Goal: Information Seeking & Learning: Learn about a topic

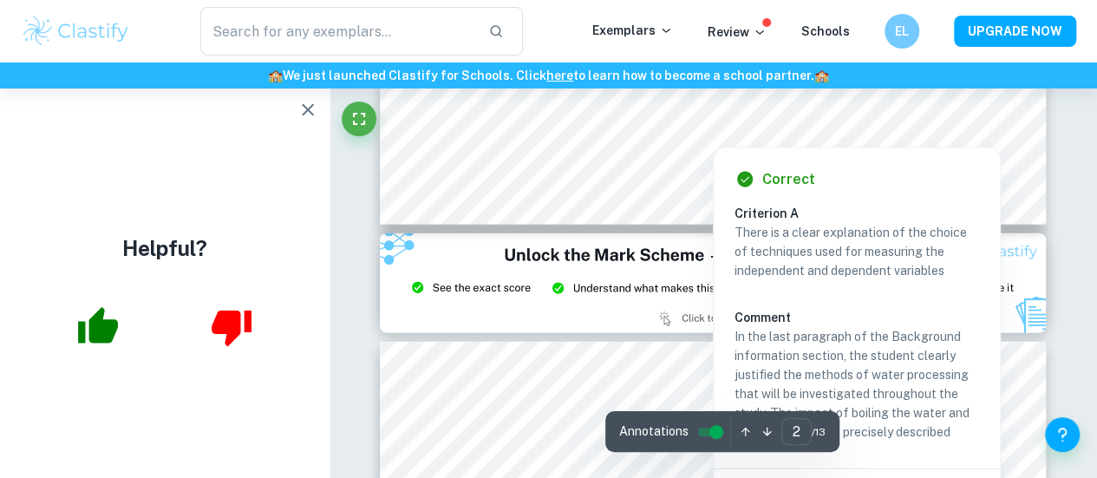
scroll to position [1880, 0]
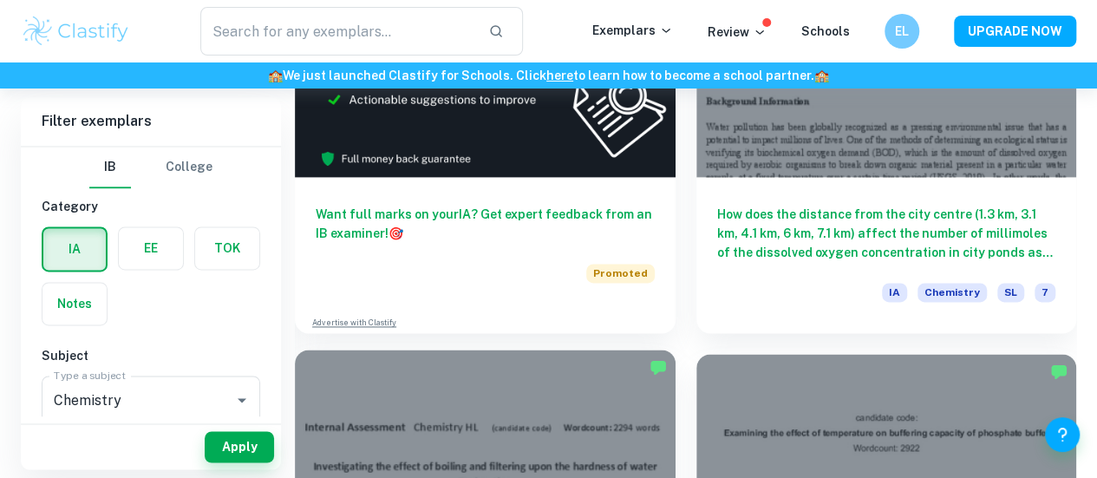
scroll to position [1192, 0]
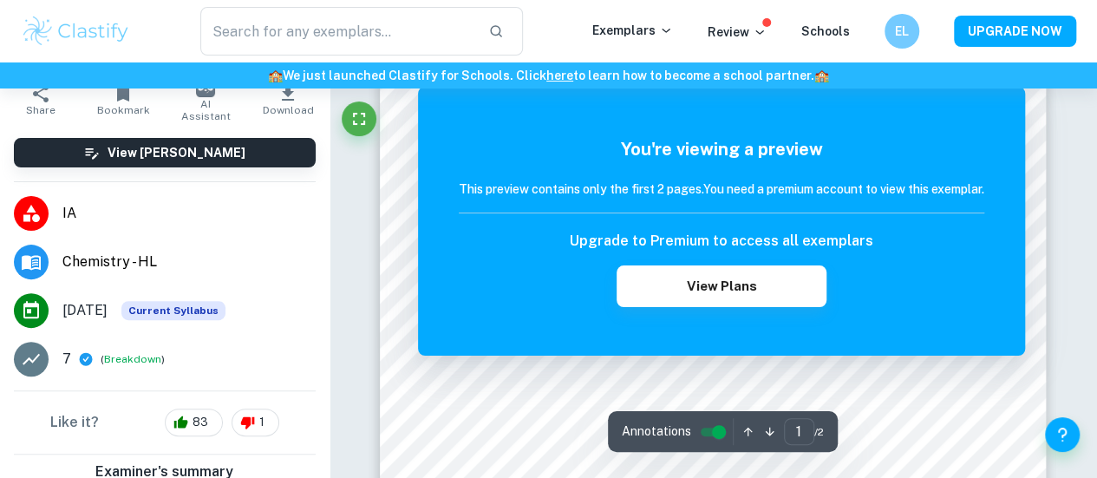
scroll to position [224, 0]
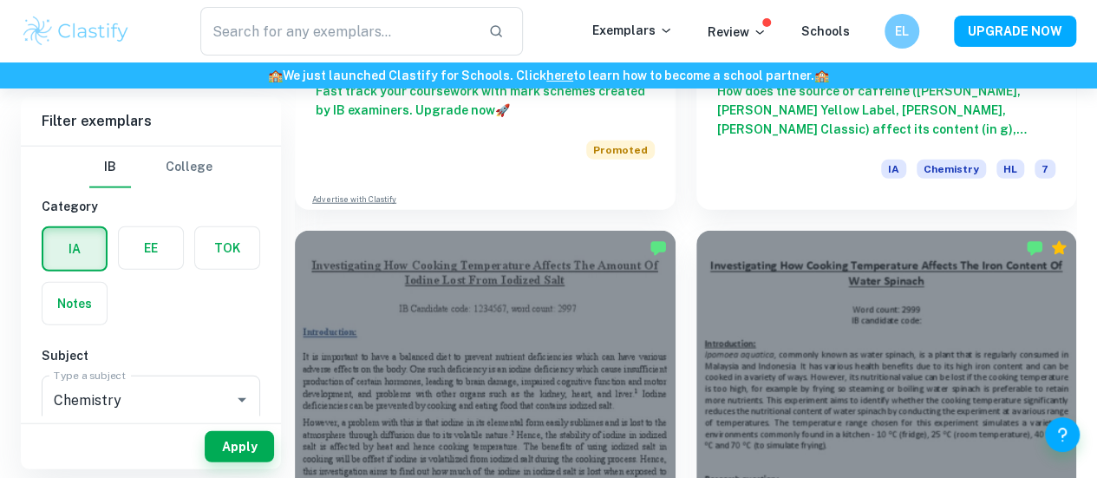
scroll to position [2317, 0]
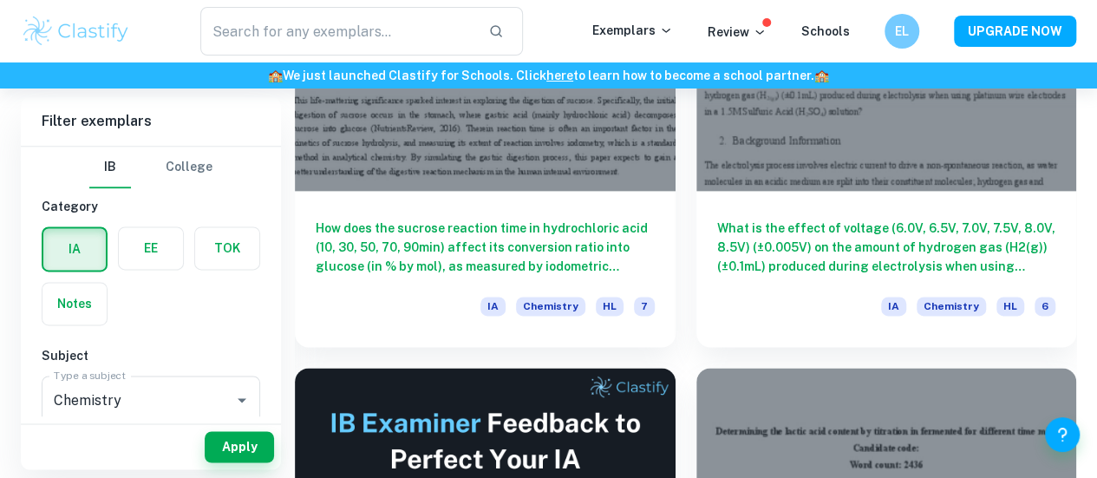
scroll to position [4261, 0]
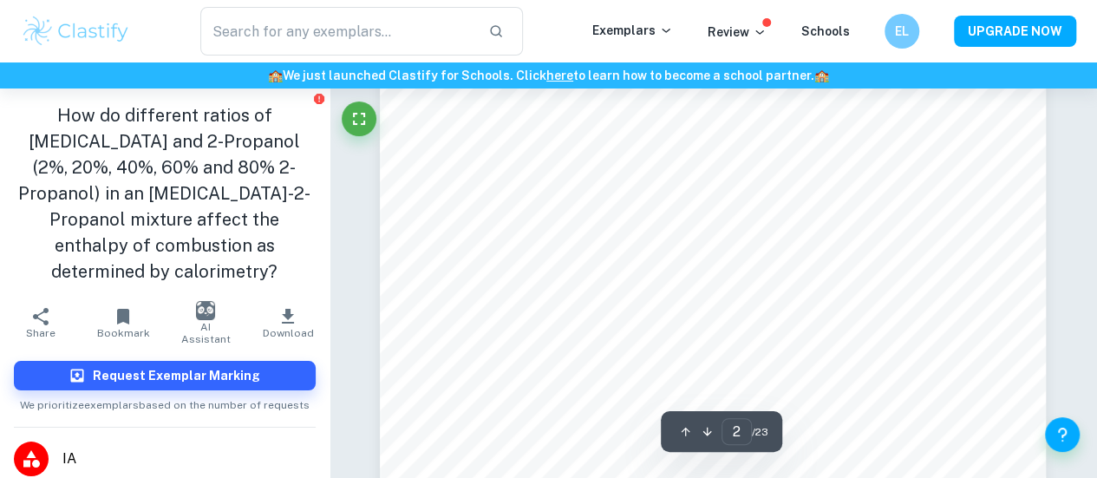
scroll to position [1076, 0]
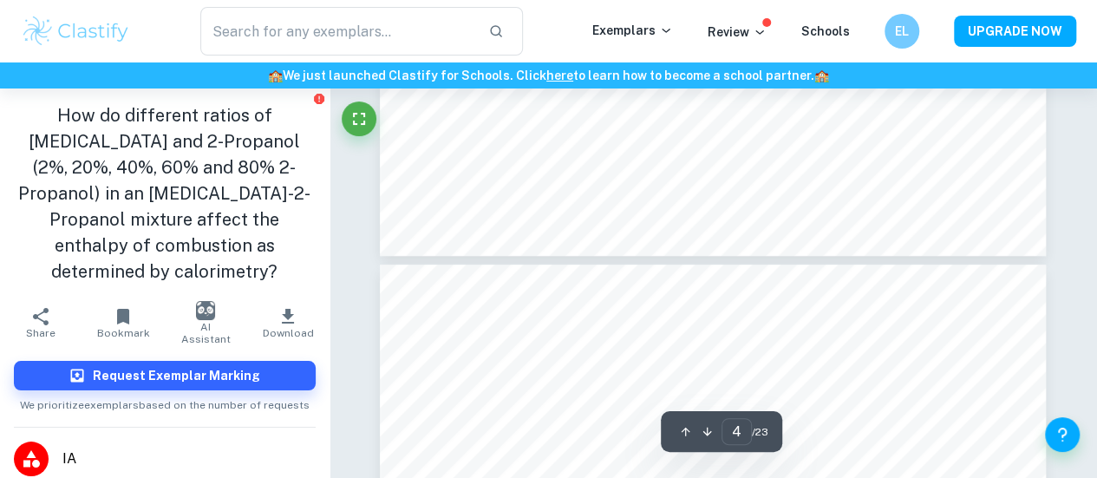
type input "5"
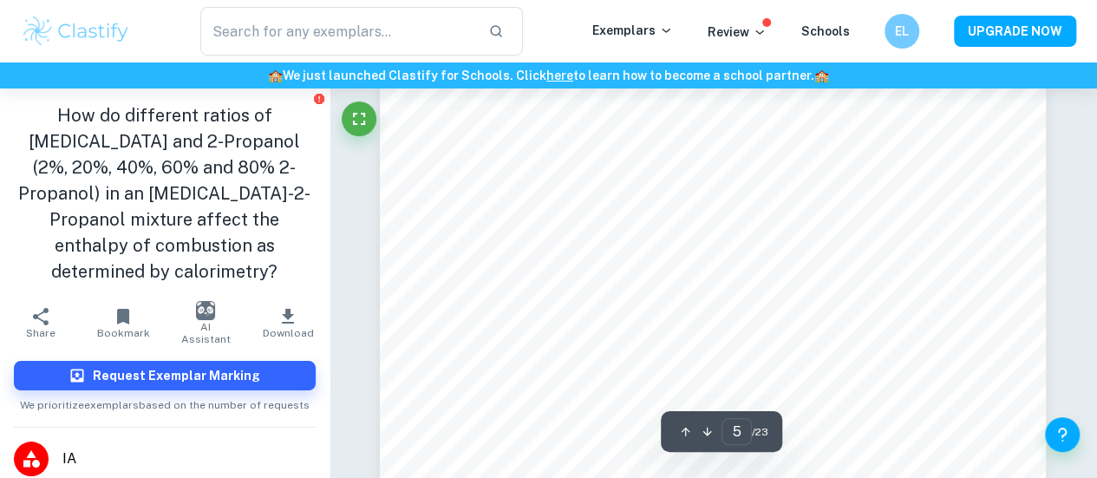
scroll to position [3923, 0]
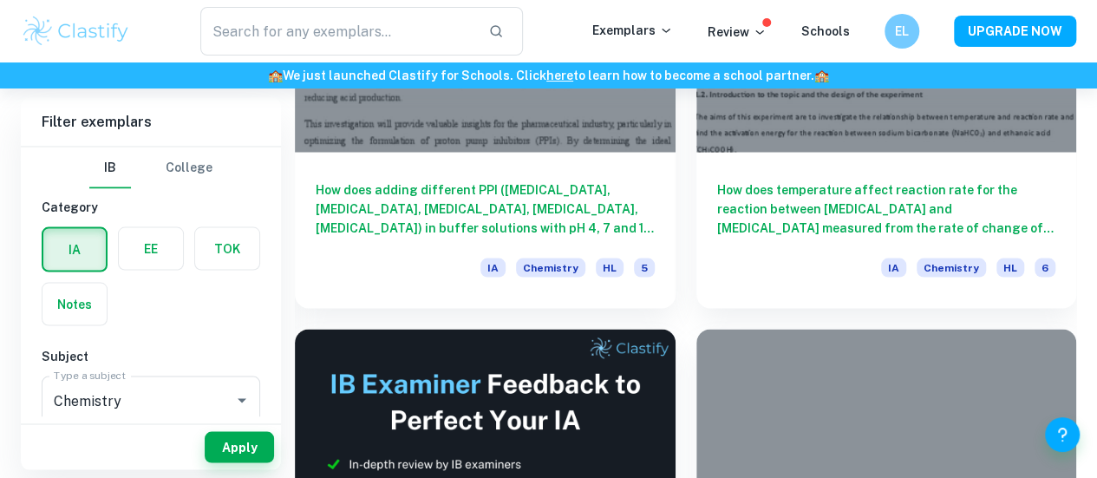
scroll to position [8113, 0]
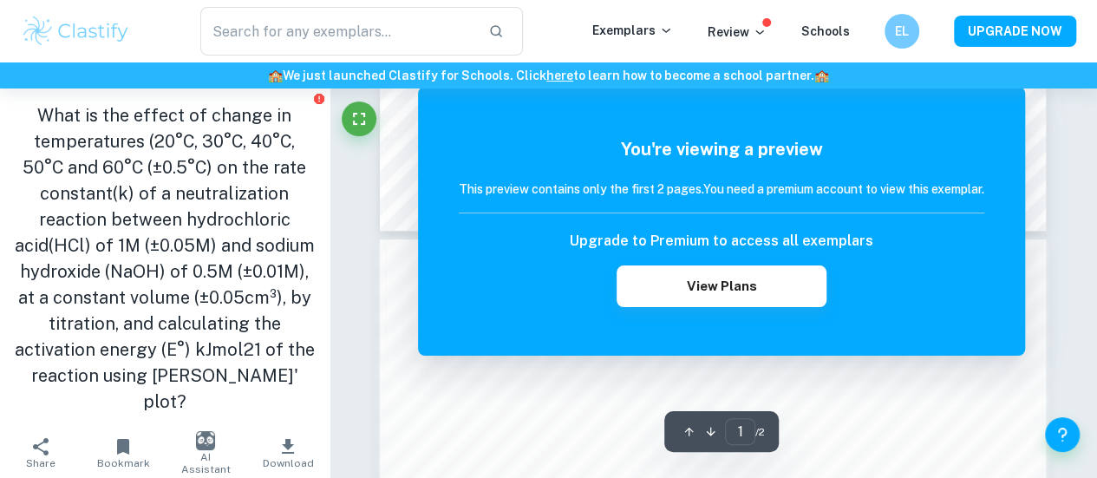
scroll to position [758, 0]
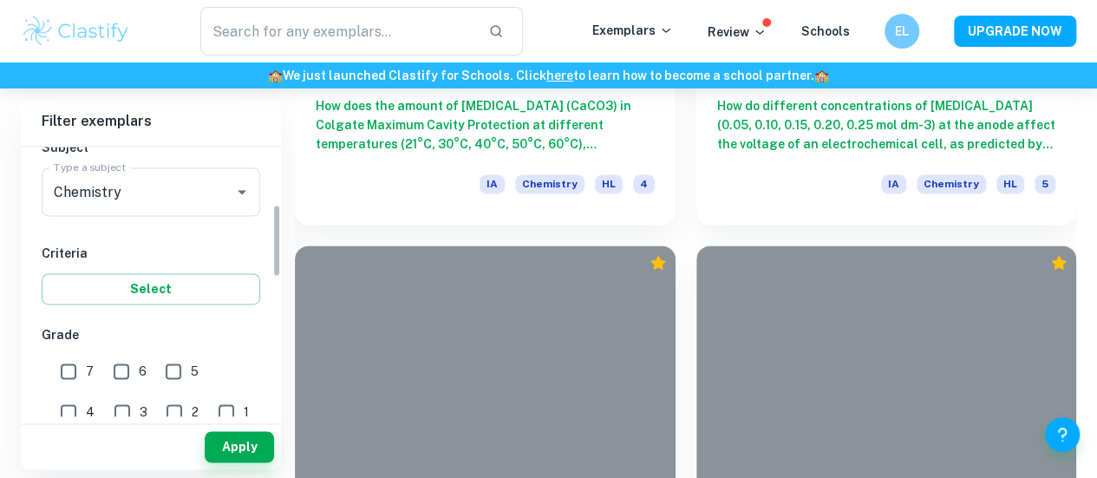
scroll to position [212, 0]
click at [78, 368] on input "7" at bounding box center [68, 367] width 35 height 35
checkbox input "true"
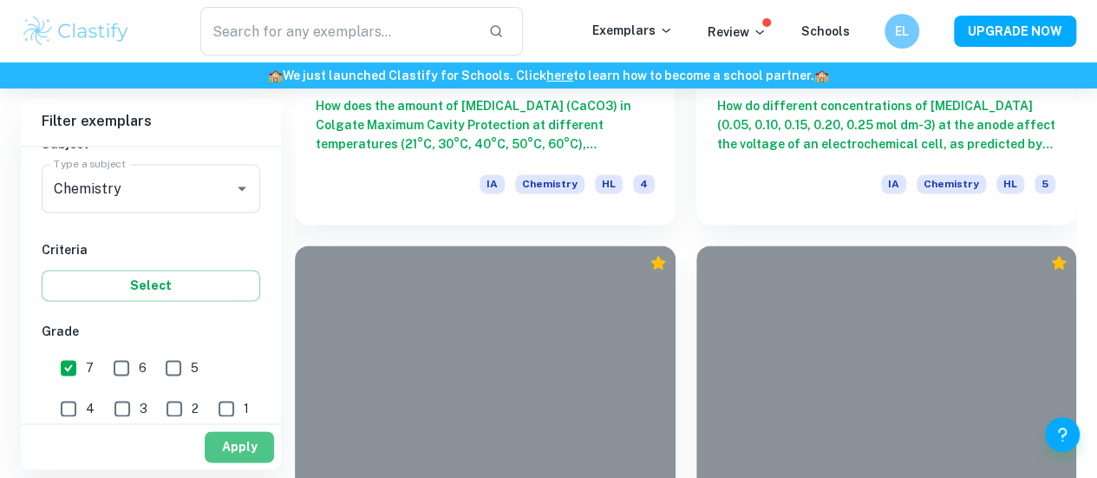
click at [239, 442] on button "Apply" at bounding box center [239, 446] width 69 height 31
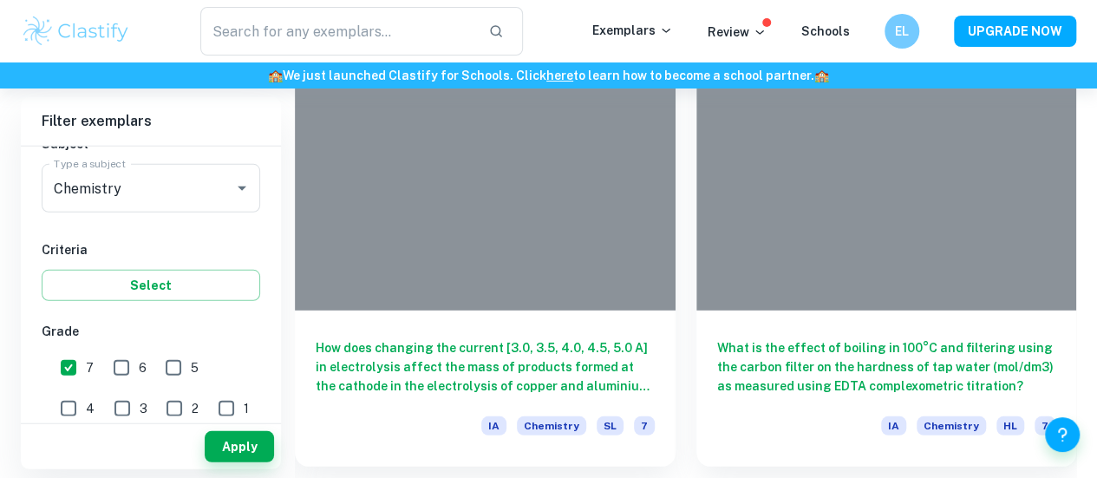
scroll to position [2409, 0]
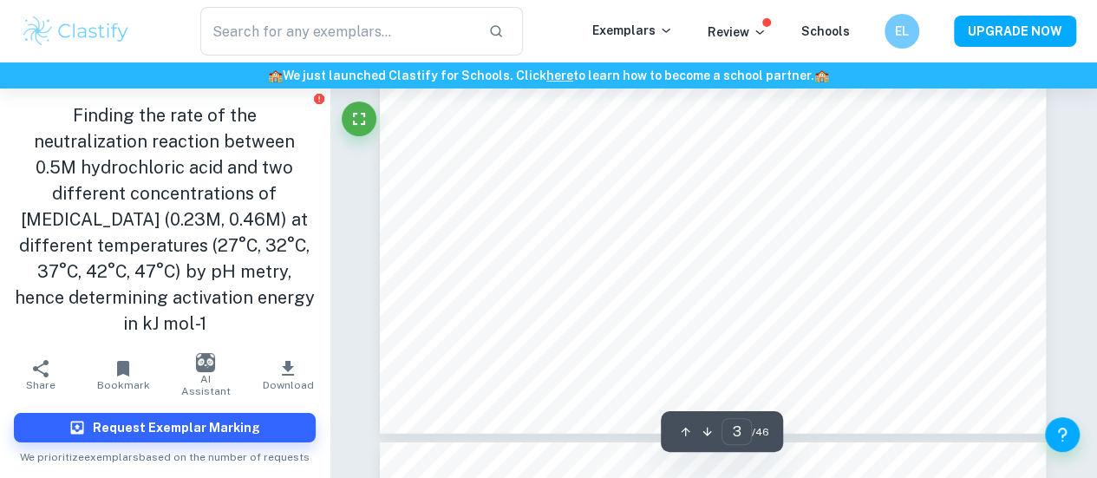
scroll to position [2491, 0]
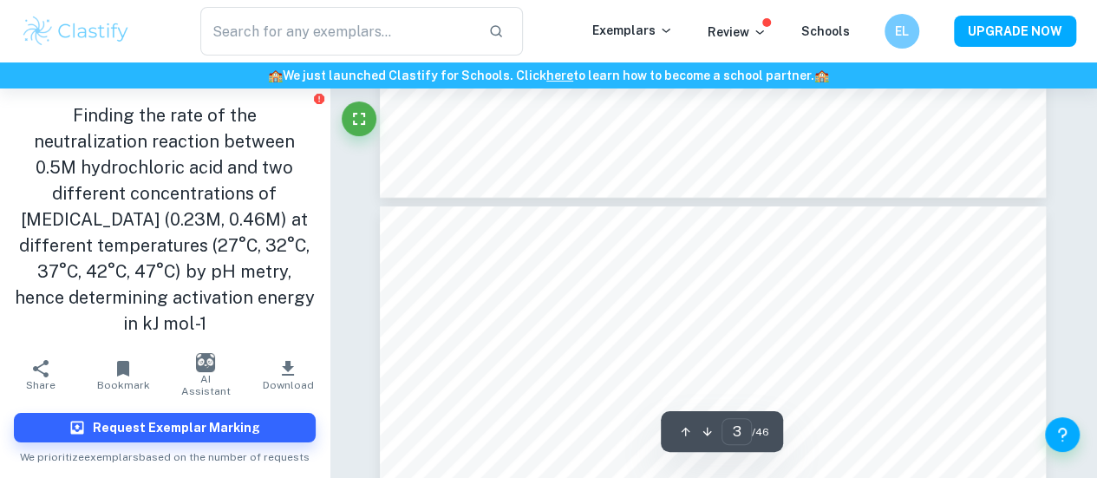
type input "4"
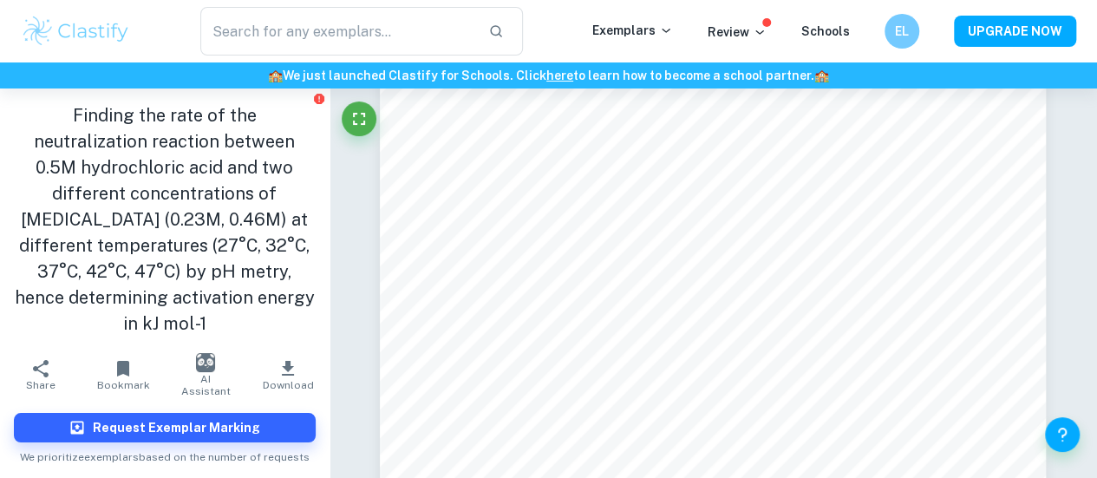
scroll to position [2926, 0]
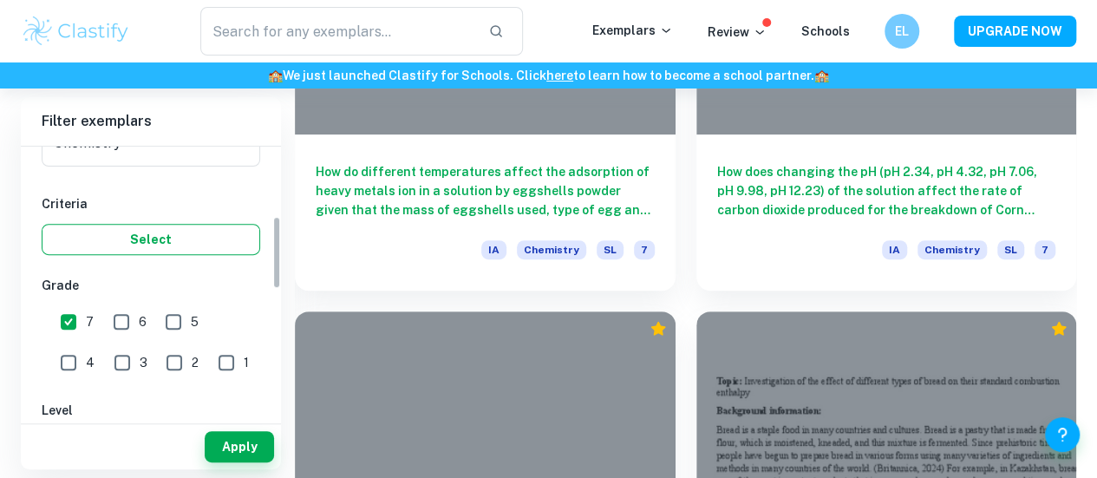
scroll to position [175, 0]
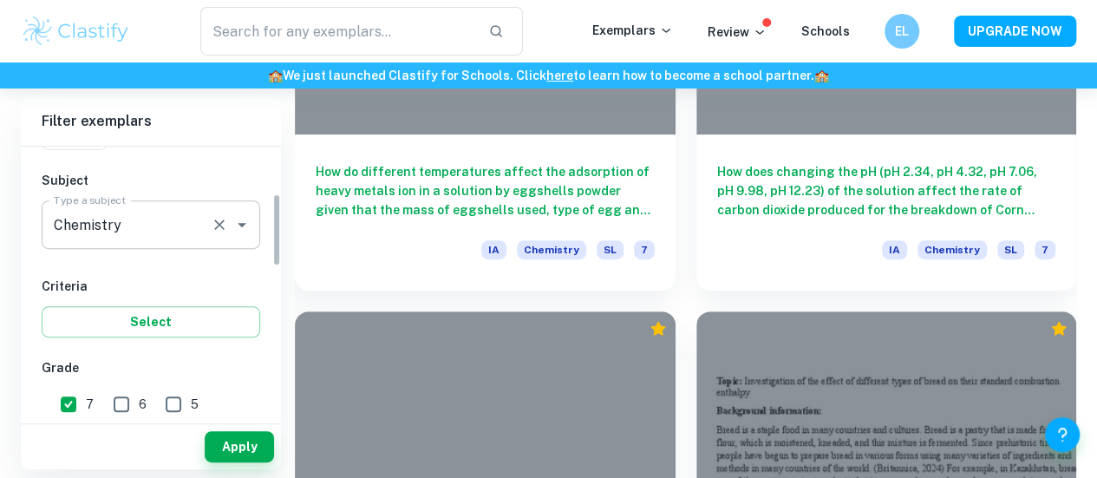
click at [134, 226] on input "Chemistry" at bounding box center [126, 224] width 154 height 33
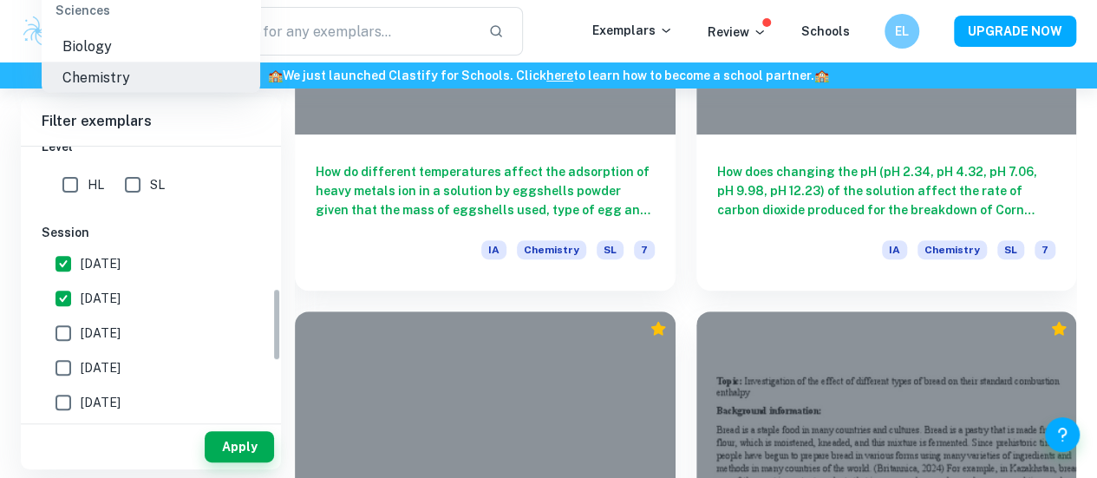
scroll to position [522, 0]
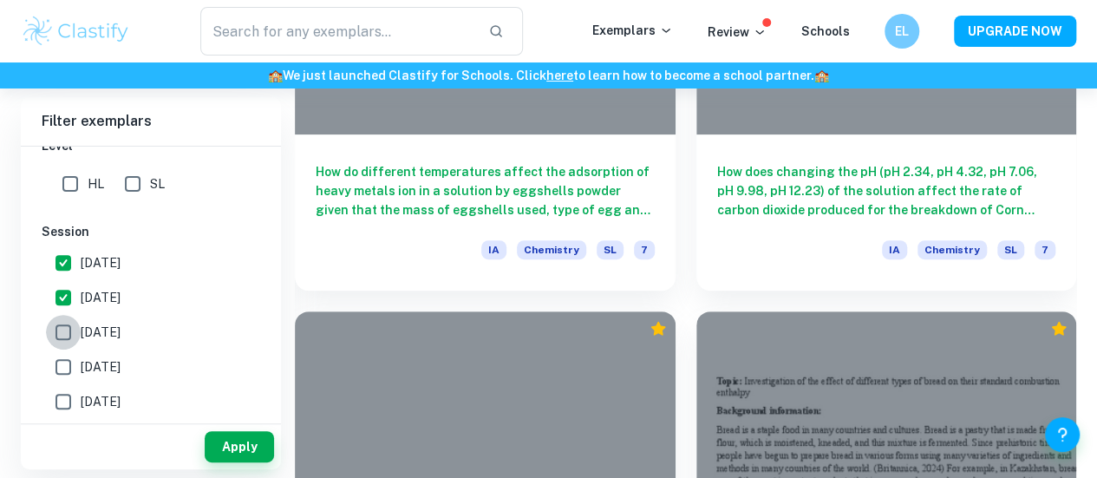
click at [73, 323] on input "[DATE]" at bounding box center [63, 332] width 35 height 35
checkbox input "true"
click at [234, 449] on button "Apply" at bounding box center [239, 446] width 69 height 31
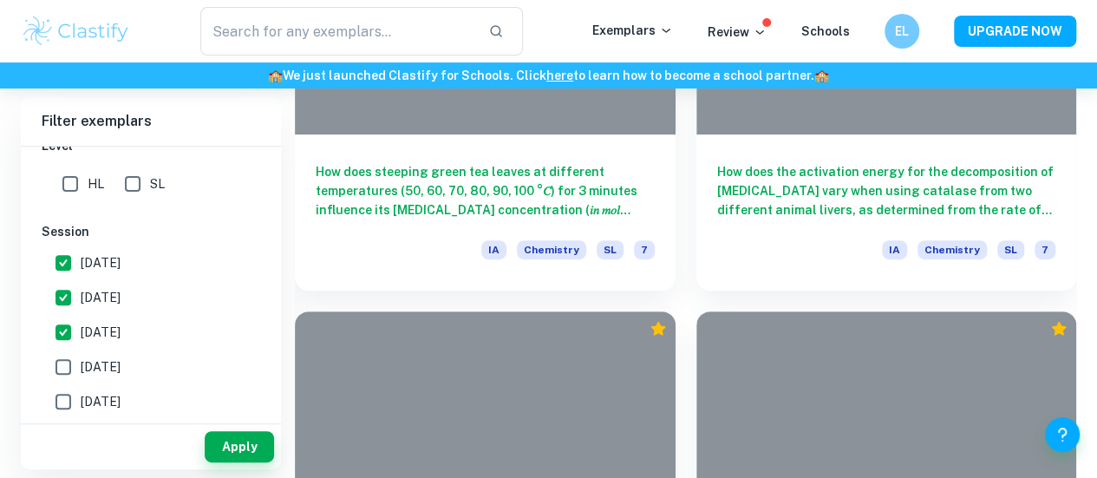
click at [88, 362] on span "[DATE]" at bounding box center [101, 366] width 40 height 19
click at [81, 362] on input "[DATE]" at bounding box center [63, 367] width 35 height 35
checkbox input "true"
click at [234, 436] on button "Apply" at bounding box center [239, 446] width 69 height 31
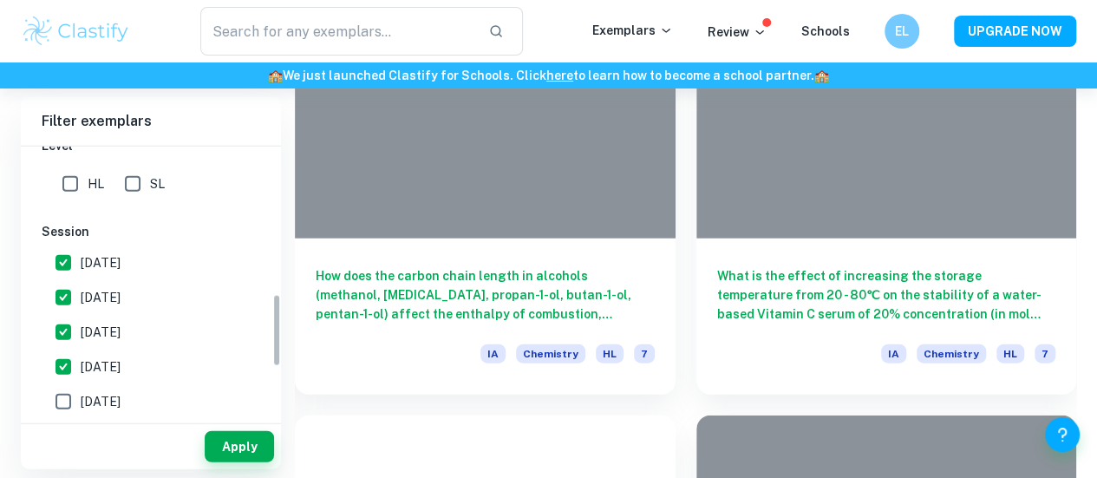
scroll to position [559, 0]
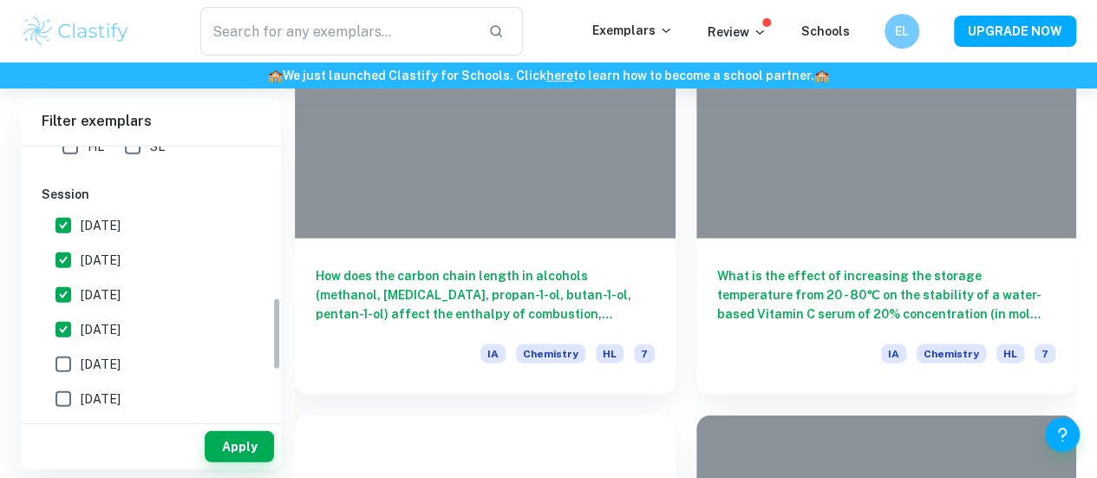
click at [104, 358] on span "[DATE]" at bounding box center [101, 364] width 40 height 19
click at [81, 358] on input "[DATE]" at bounding box center [63, 364] width 35 height 35
checkbox input "true"
click at [93, 395] on span "[DATE]" at bounding box center [101, 398] width 40 height 19
click at [81, 395] on input "[DATE]" at bounding box center [63, 399] width 35 height 35
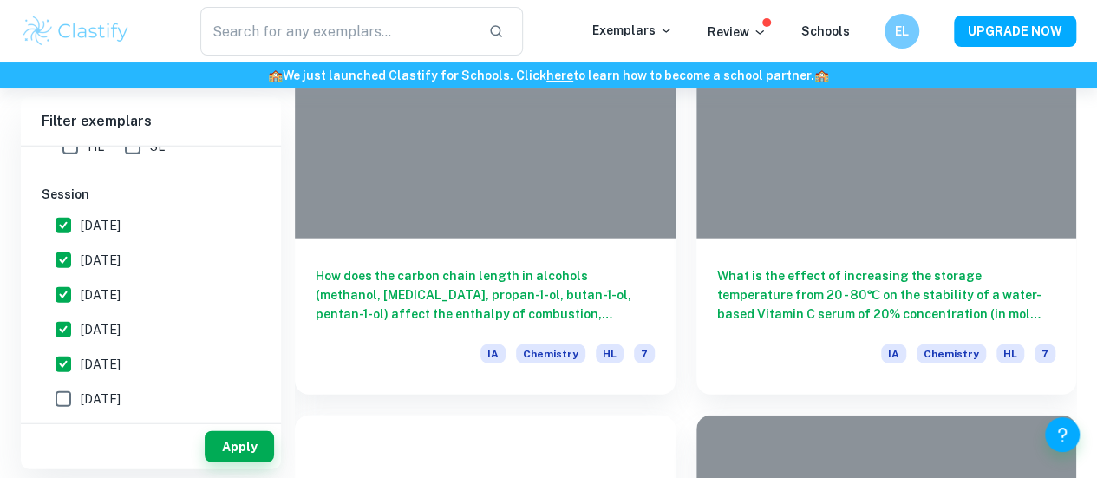
checkbox input "true"
click at [261, 444] on button "Apply" at bounding box center [239, 446] width 69 height 31
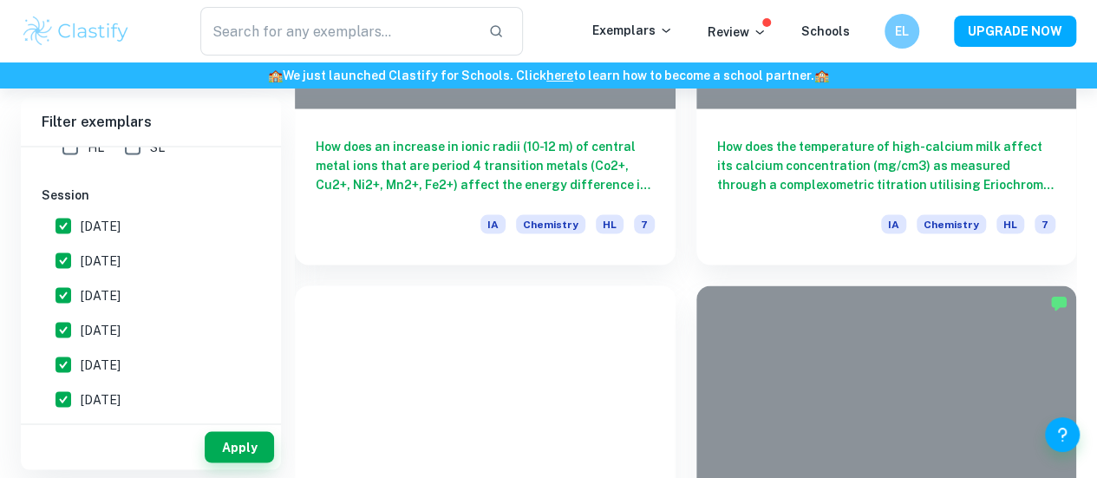
scroll to position [8158, 0]
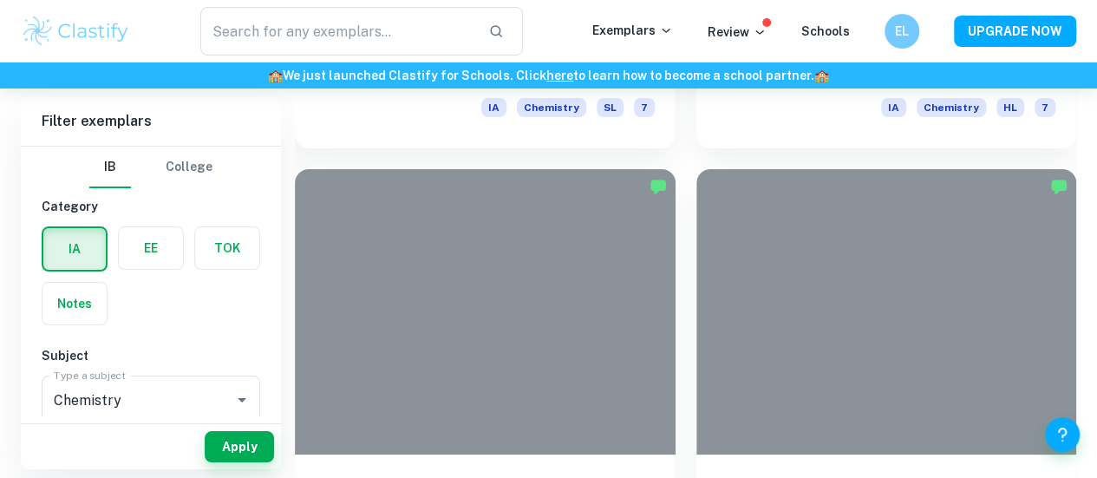
scroll to position [3189, 0]
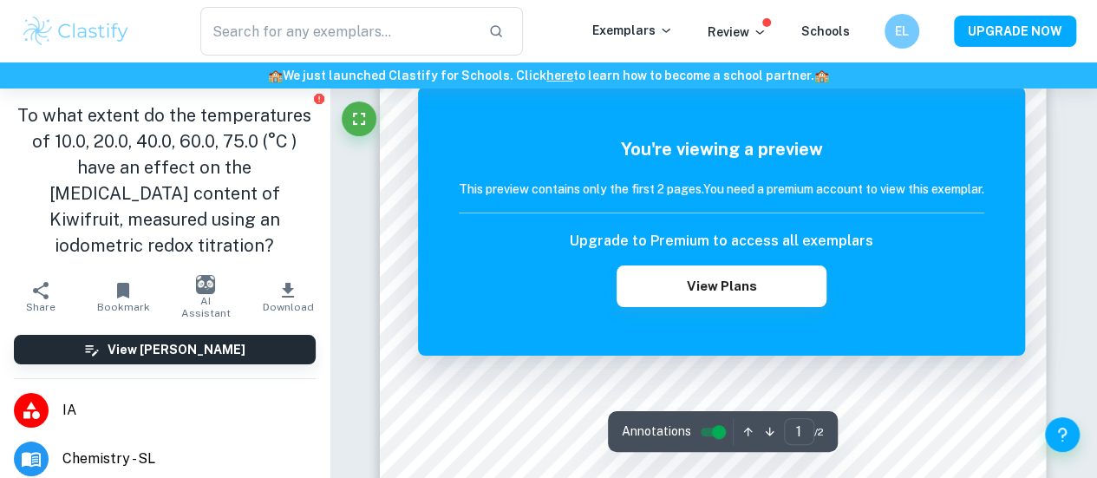
scroll to position [374, 0]
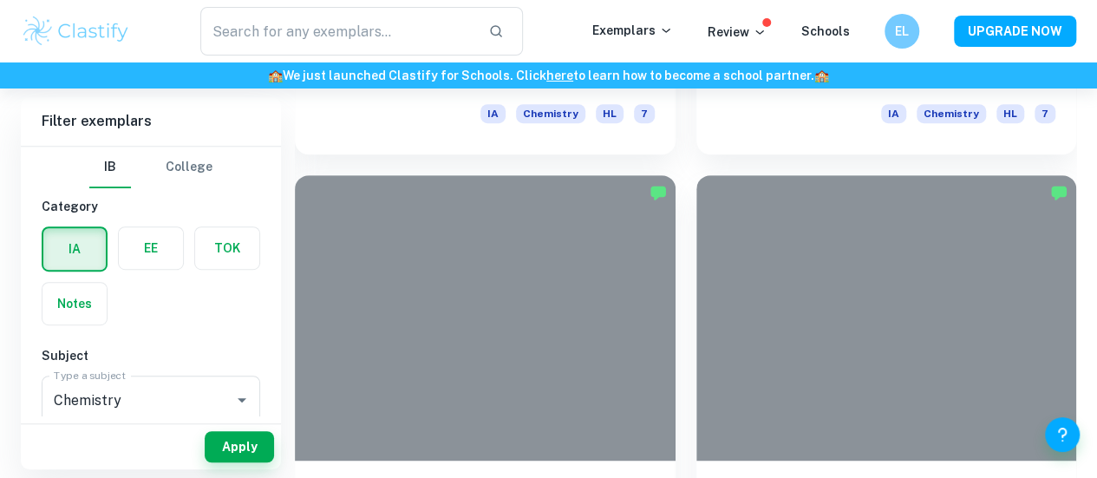
scroll to position [3645, 0]
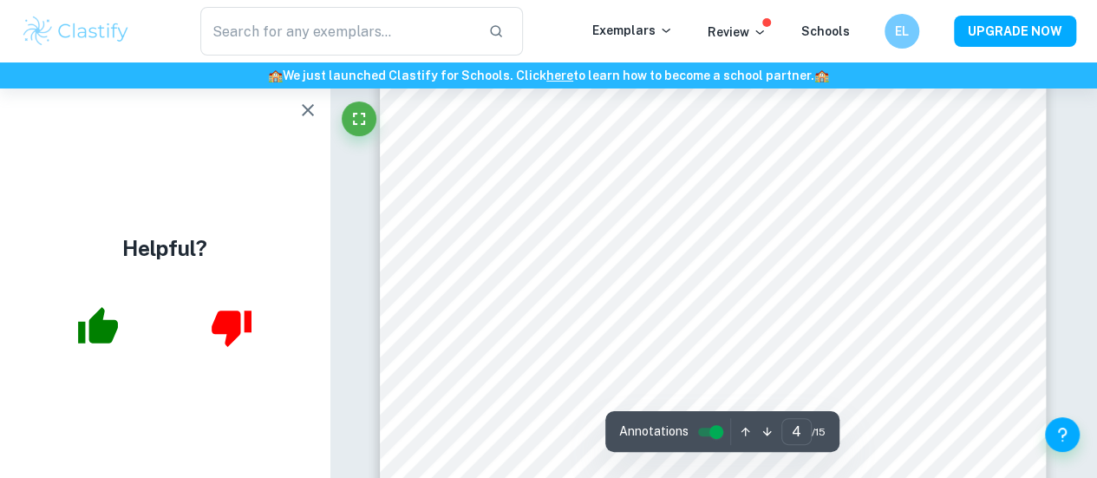
scroll to position [2958, 0]
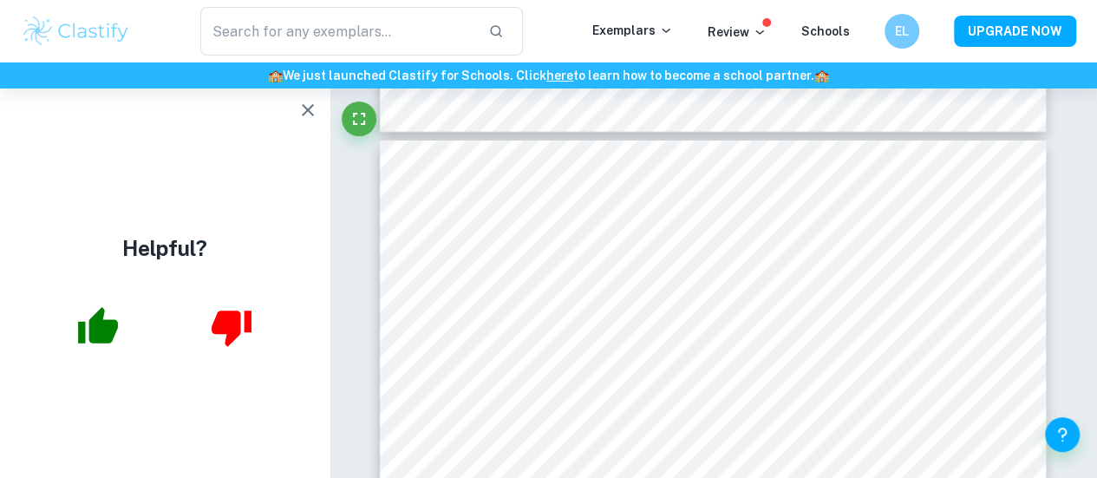
type input "3"
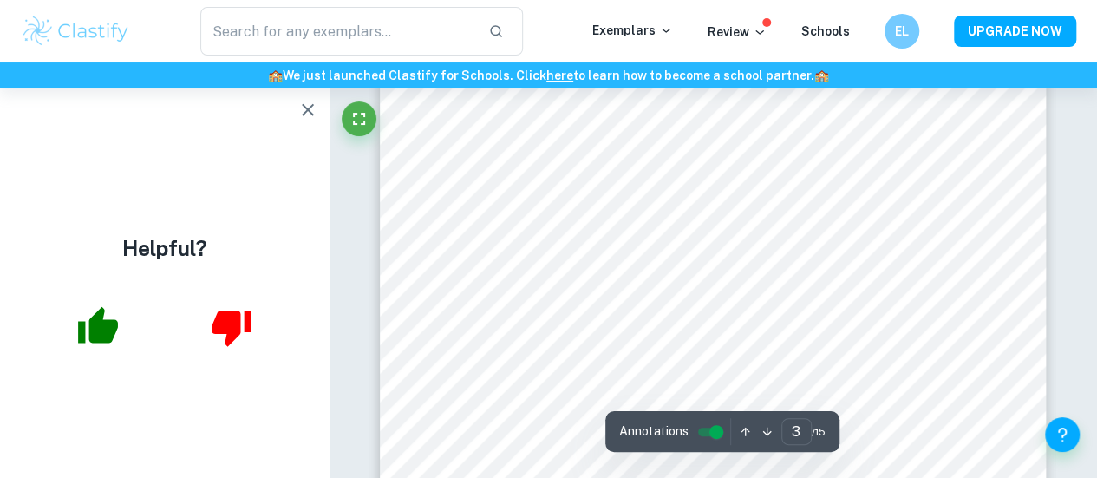
scroll to position [2119, 0]
